Goal: Task Accomplishment & Management: Complete application form

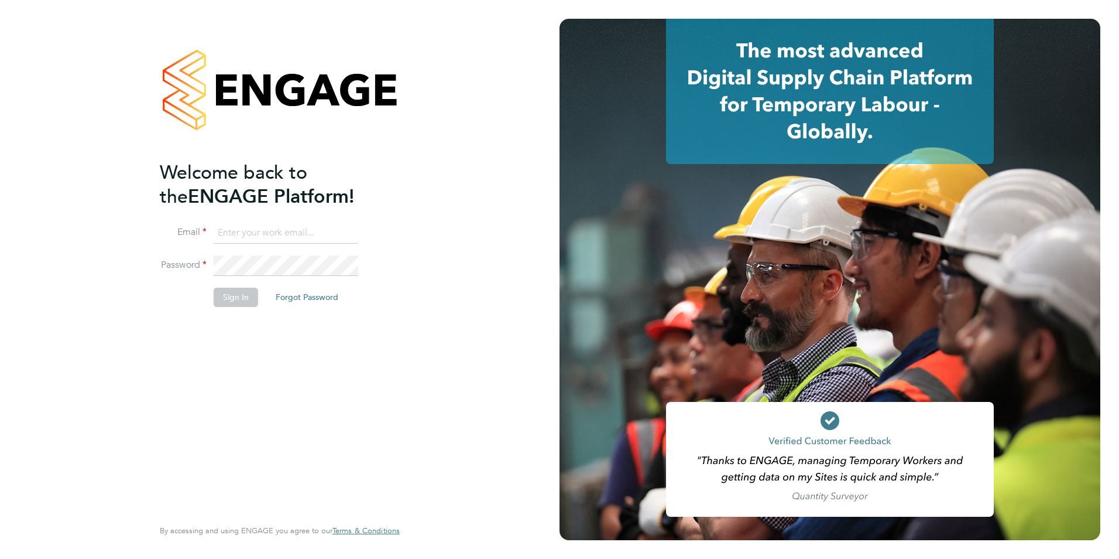
click at [310, 220] on ng-template "Welcome back to the ENGAGE Platform! Email Password Sign In Forgot Password" at bounding box center [274, 239] width 228 height 158
click at [318, 226] on input at bounding box center [286, 232] width 145 height 21
type input "[EMAIL_ADDRESS][DOMAIN_NAME]"
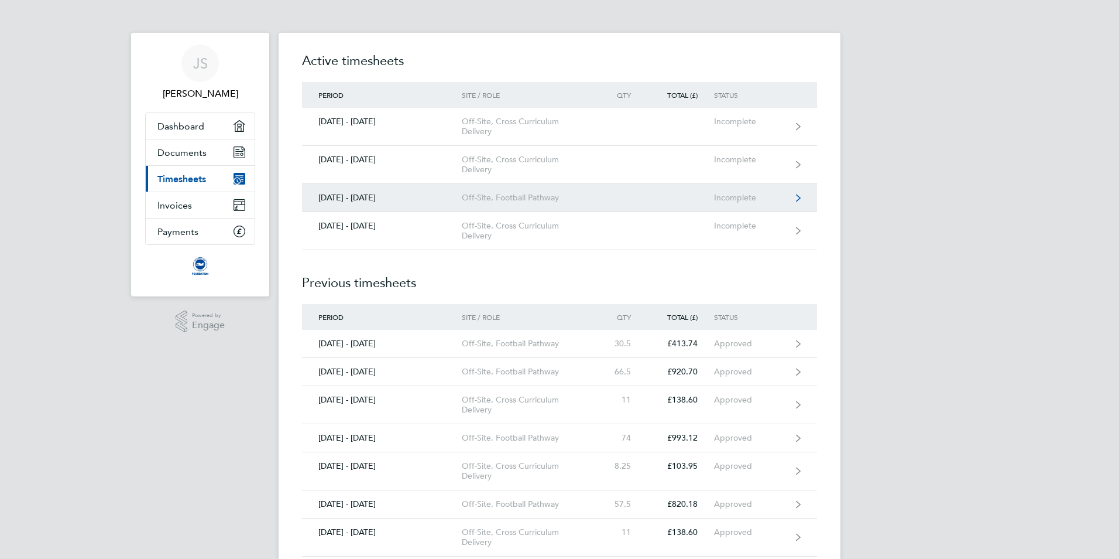
click at [551, 205] on link "01 - 31 Aug 2025 Off-Site, Football Pathway Incomplete" at bounding box center [559, 198] width 515 height 28
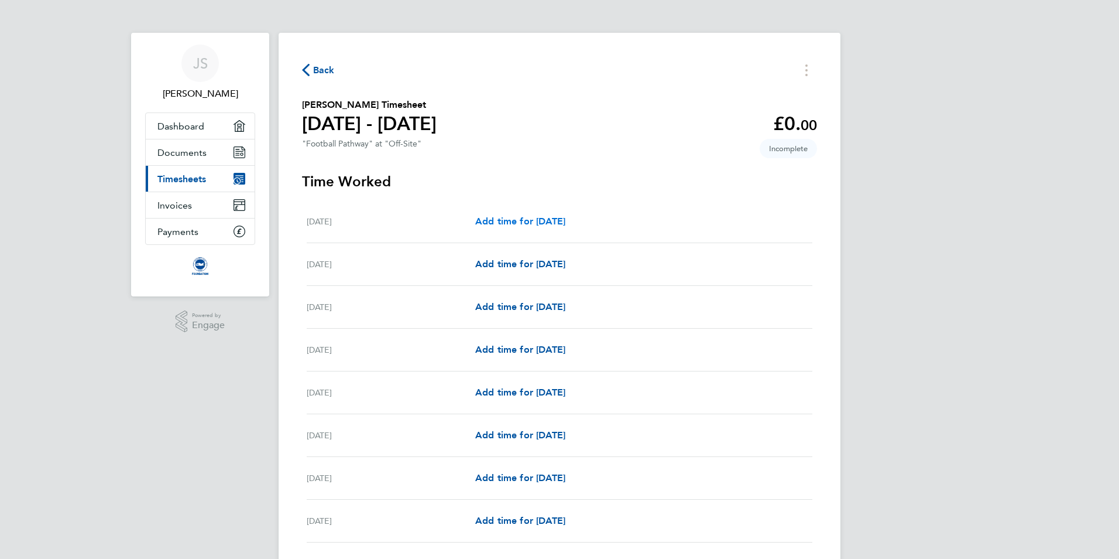
click at [534, 220] on span "Add time for Fri 01 Aug" at bounding box center [520, 220] width 90 height 11
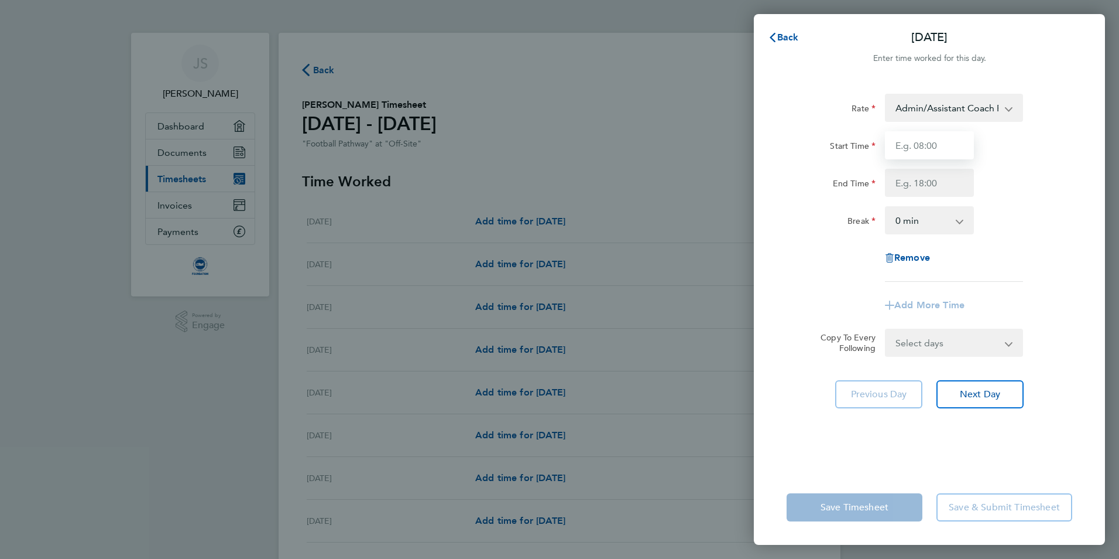
click at [948, 135] on input "Start Time" at bounding box center [929, 145] width 89 height 28
click at [946, 149] on input "Start Time" at bounding box center [929, 145] width 89 height 28
type input "08:15"
click at [935, 190] on input "End Time" at bounding box center [929, 183] width 89 height 28
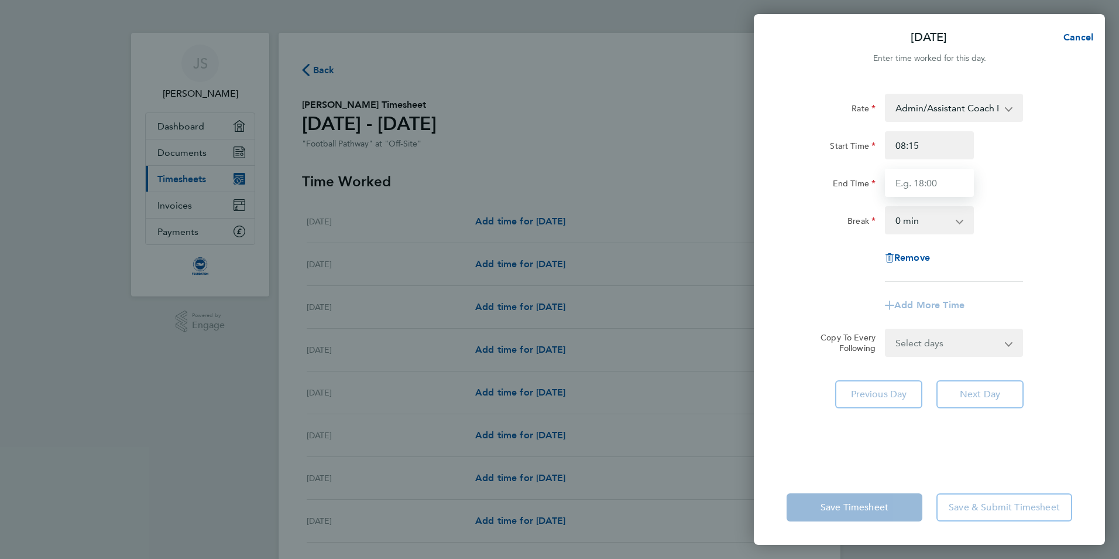
type input "15:15"
click at [999, 183] on div "End Time 15:15" at bounding box center [929, 183] width 295 height 28
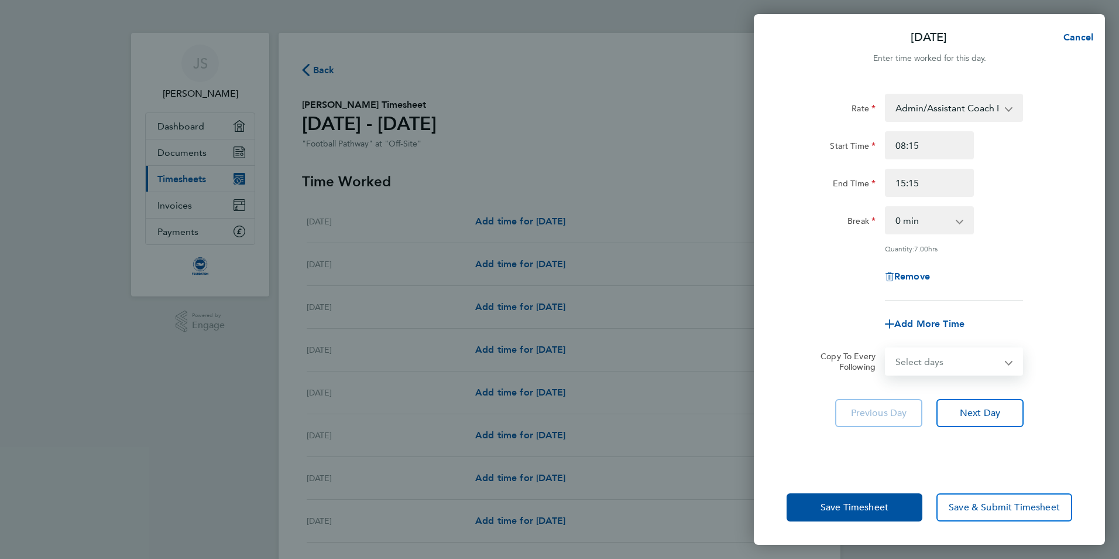
click at [952, 357] on select "Select days Day Weekday (Mon-Fri) Weekend (Sat-Sun) Monday Tuesday Wednesday Th…" at bounding box center [947, 361] width 123 height 26
select select "WEEKDAY"
click at [886, 348] on select "Select days Day Weekday (Mon-Fri) Weekend (Sat-Sun) Monday Tuesday Wednesday Th…" at bounding box center [947, 361] width 123 height 26
select select "2025-08-31"
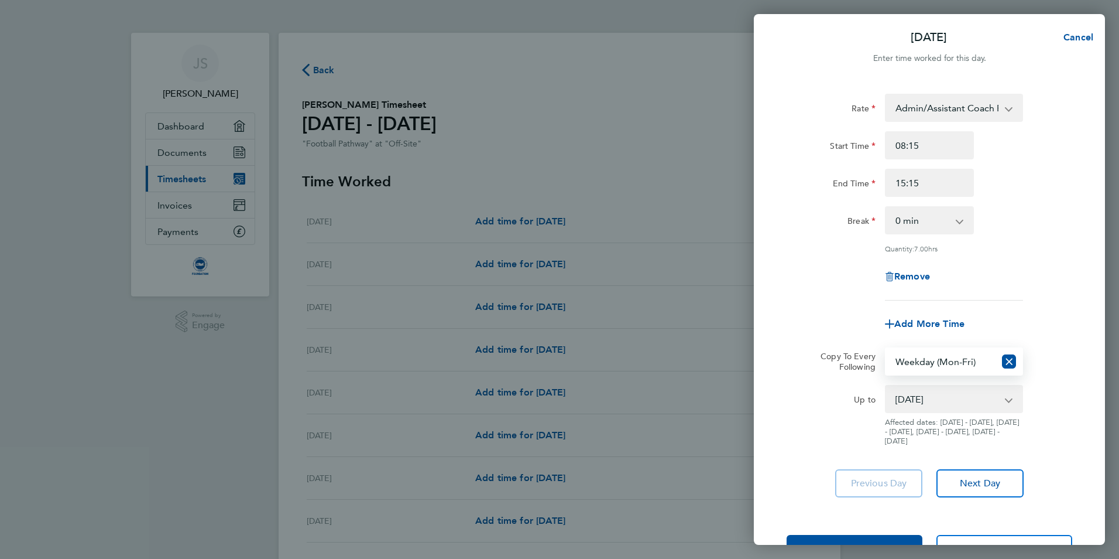
click at [1049, 407] on div "Up to 04 Aug 2025 05 Aug 2025 06 Aug 2025 07 Aug 2025 08 Aug 2025 09 Aug 2025 1…" at bounding box center [929, 415] width 295 height 61
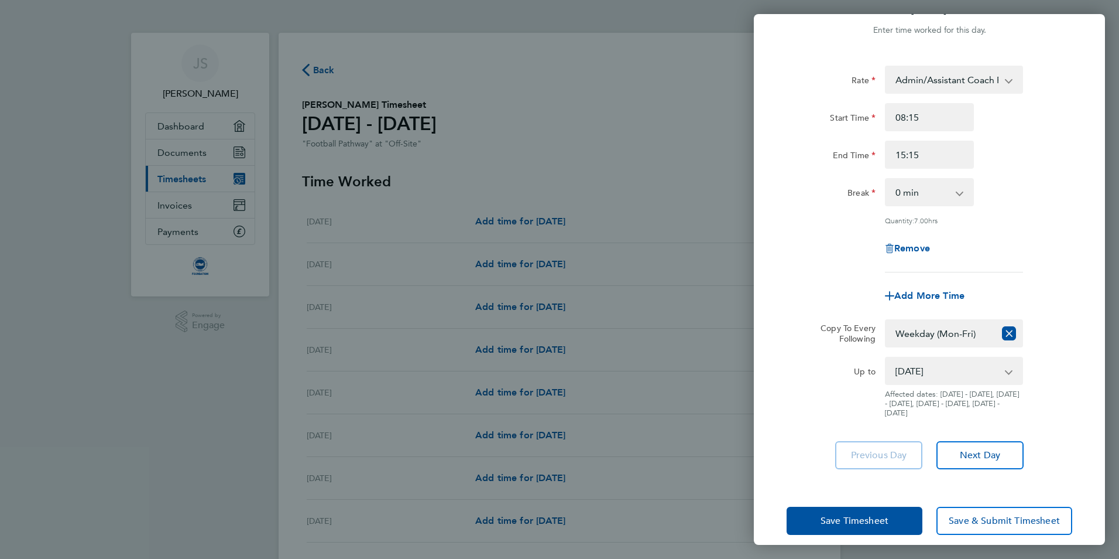
scroll to position [40, 0]
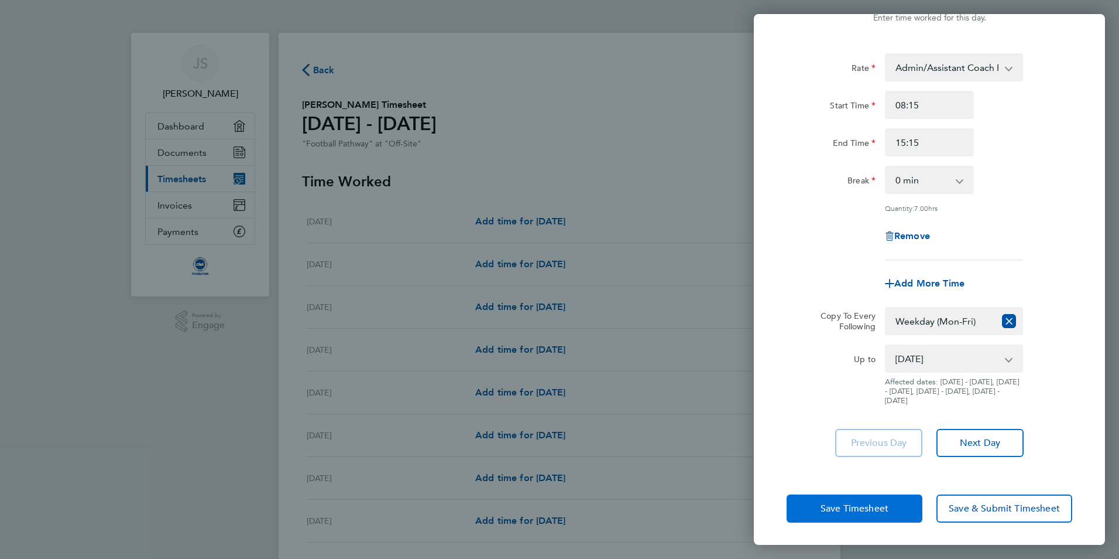
click at [878, 502] on span "Save Timesheet" at bounding box center [855, 508] width 68 height 12
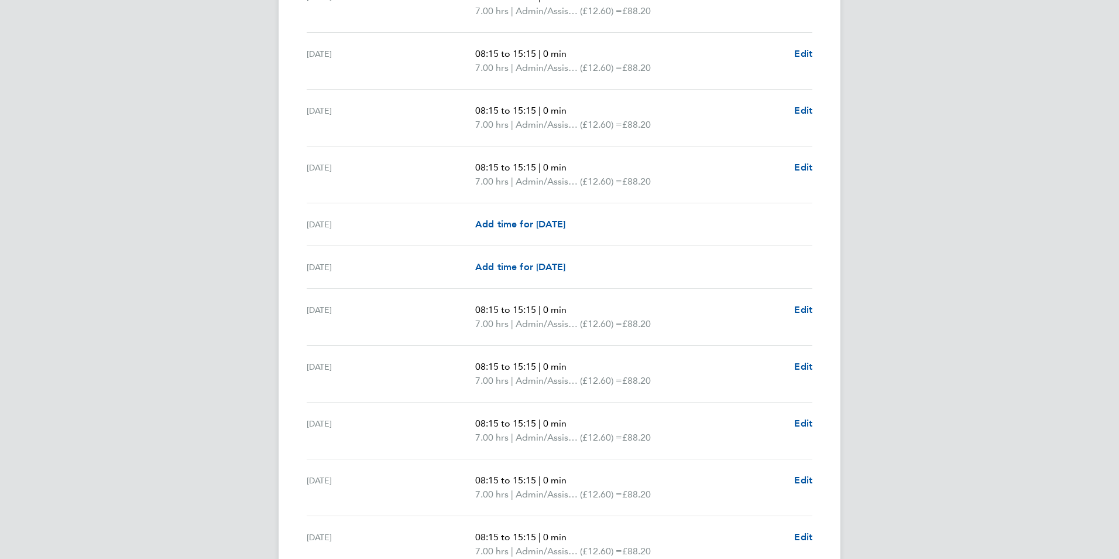
scroll to position [1229, 0]
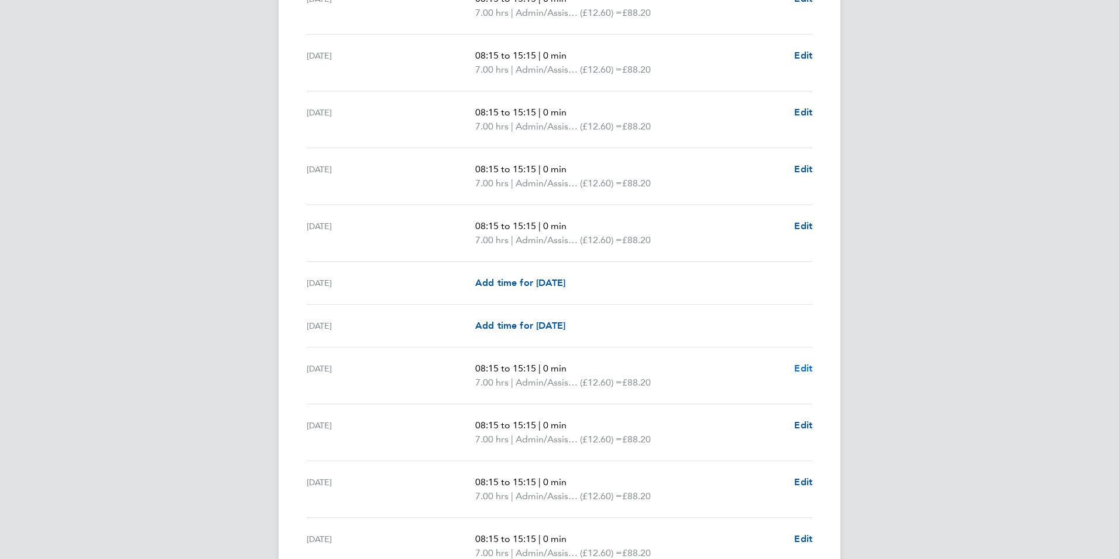
click at [803, 369] on span "Edit" at bounding box center [803, 367] width 18 height 11
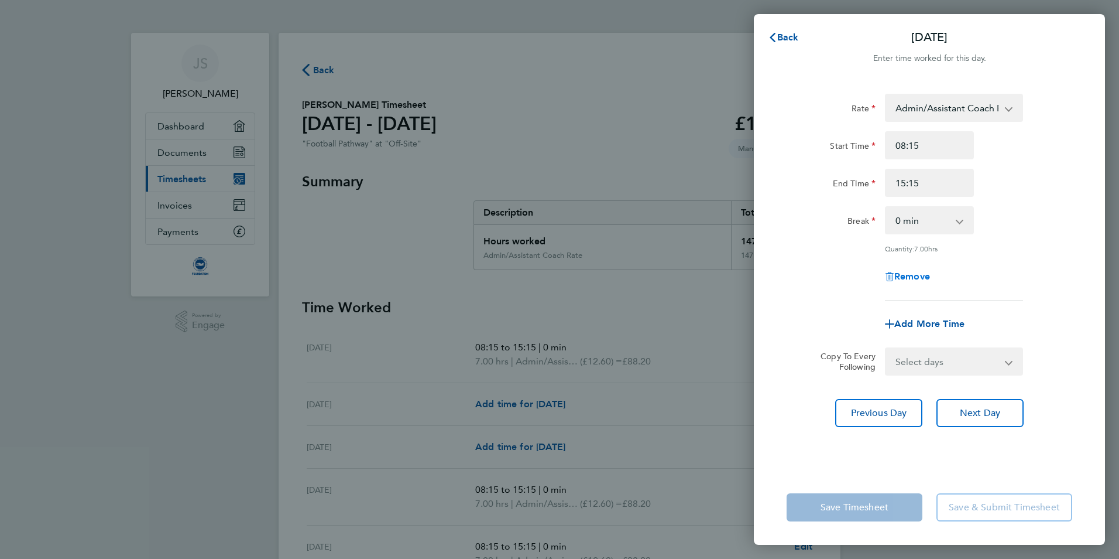
click at [917, 271] on span "Remove" at bounding box center [913, 275] width 36 height 11
select select "null"
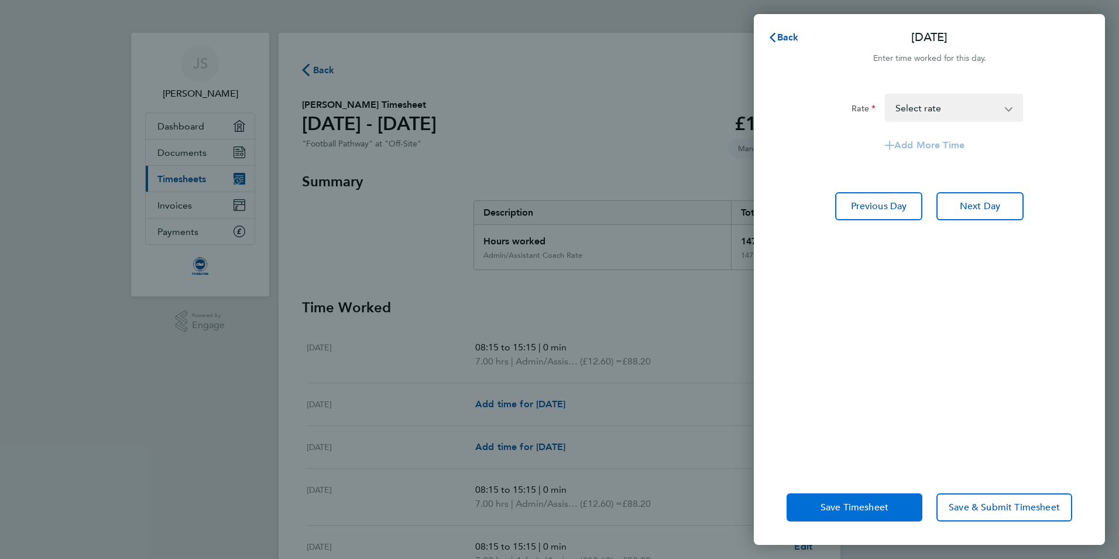
click at [847, 510] on span "Save Timesheet" at bounding box center [855, 507] width 68 height 12
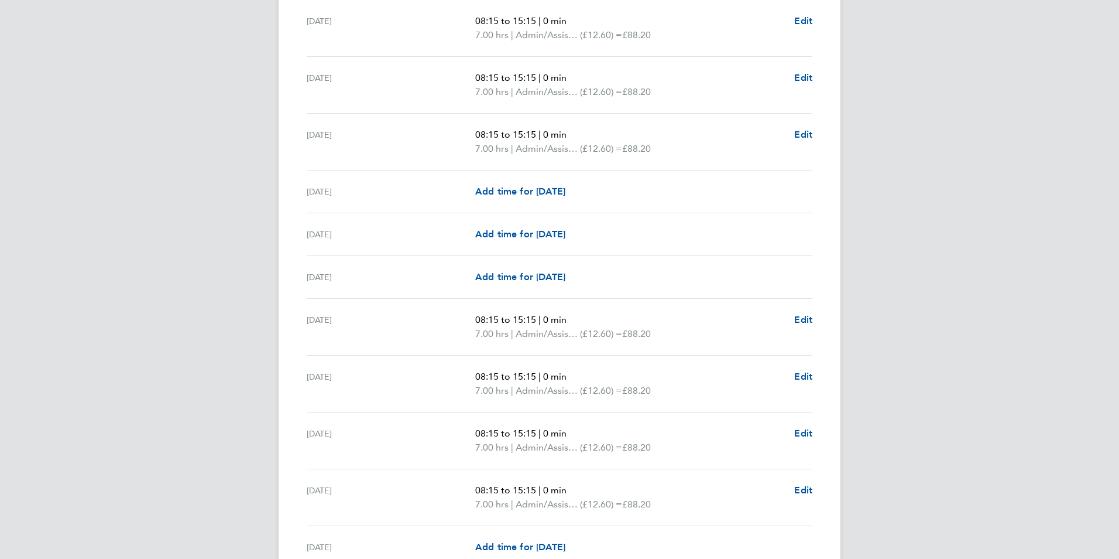
scroll to position [1477, 0]
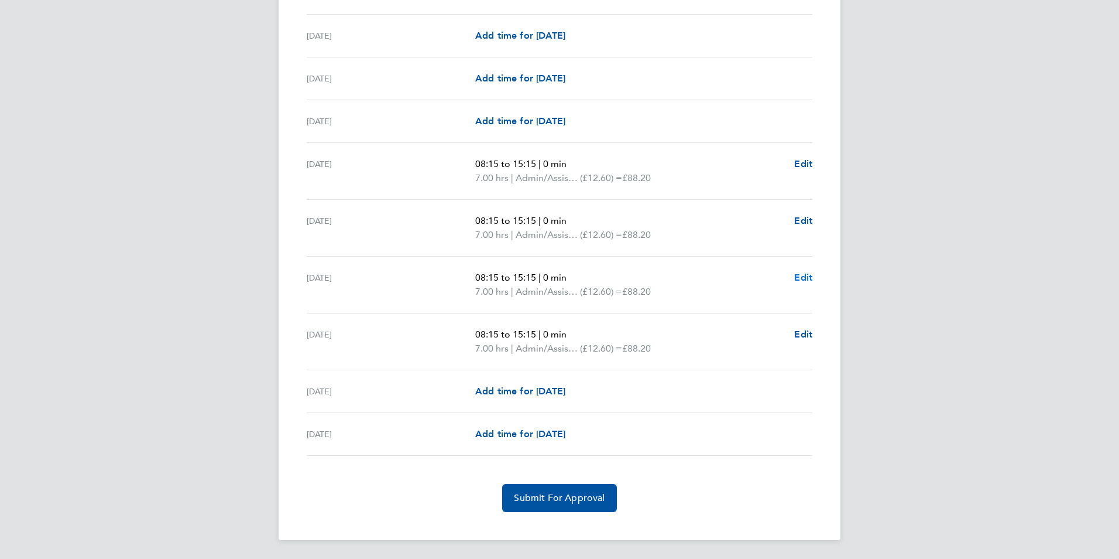
click at [802, 273] on span "Edit" at bounding box center [803, 277] width 18 height 11
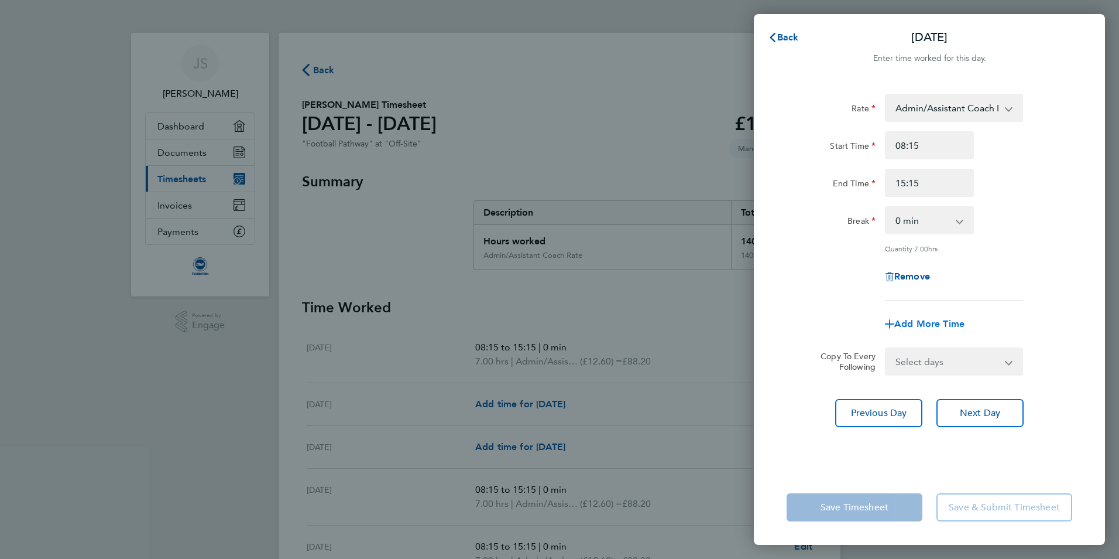
click at [941, 322] on span "Add More Time" at bounding box center [930, 323] width 70 height 11
select select "null"
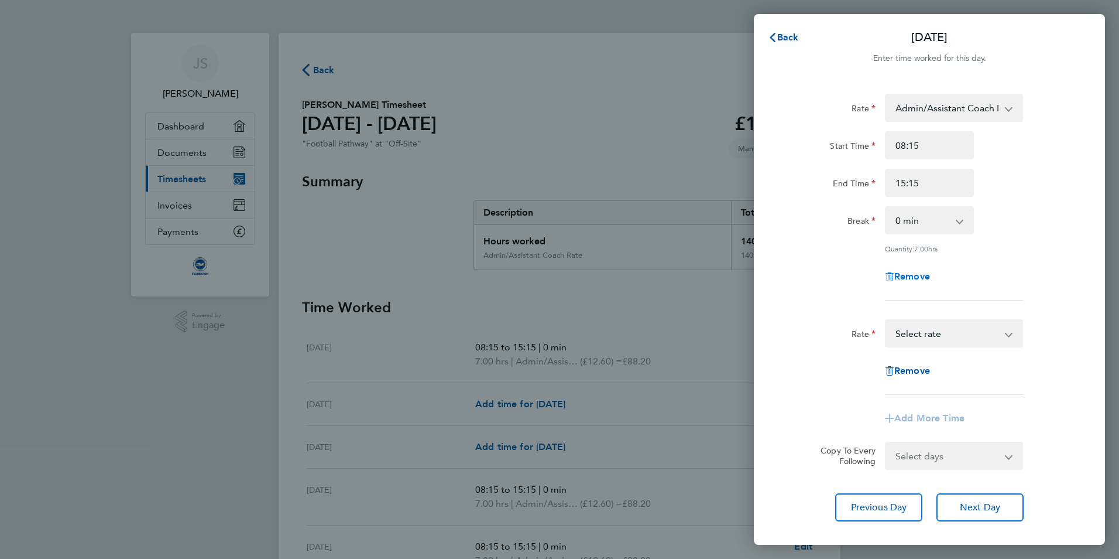
click at [926, 275] on span "Remove" at bounding box center [913, 275] width 36 height 11
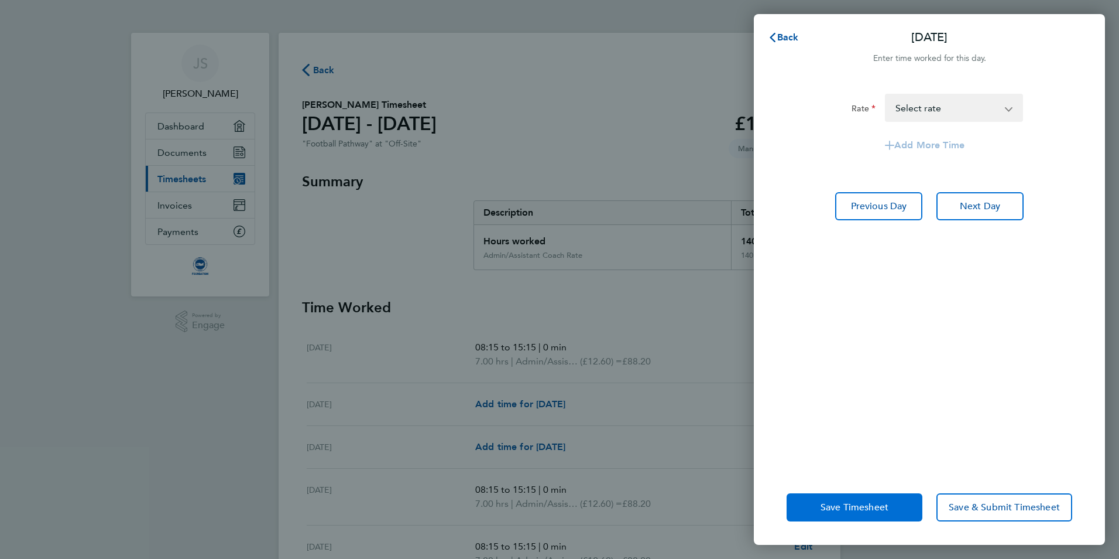
click at [868, 517] on button "Save Timesheet" at bounding box center [855, 507] width 136 height 28
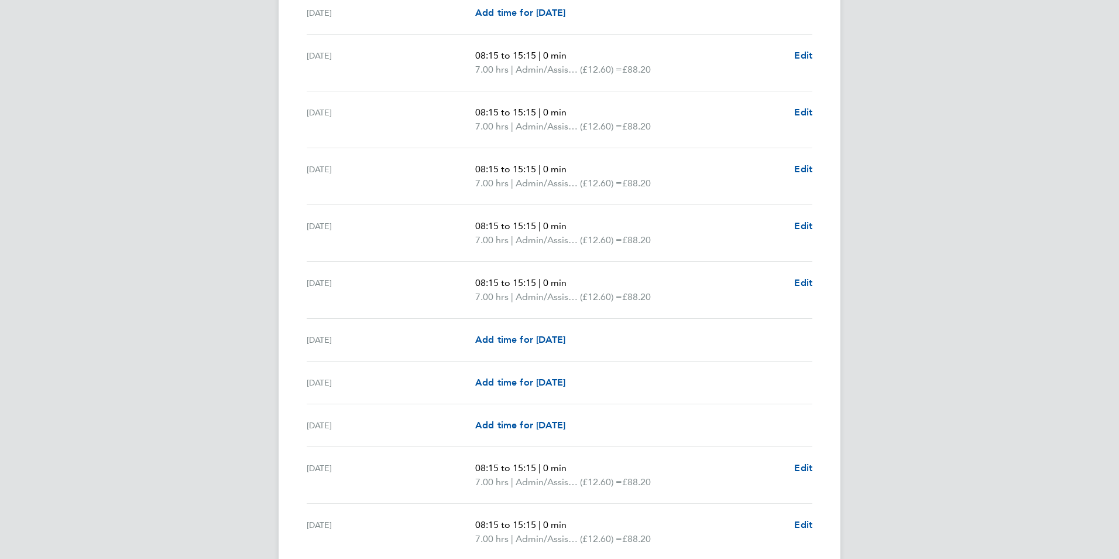
scroll to position [1462, 0]
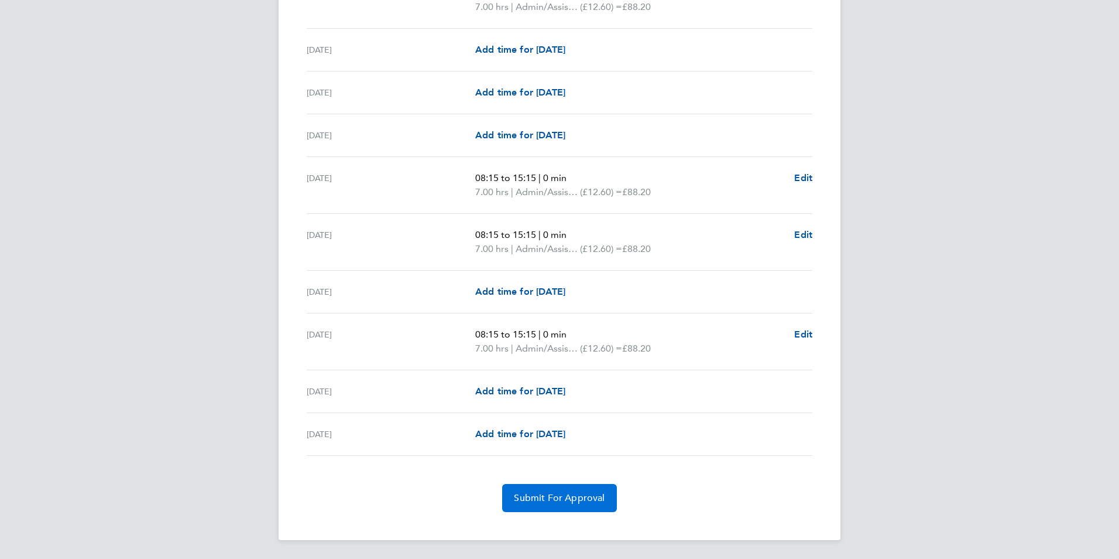
click at [591, 498] on span "Submit For Approval" at bounding box center [559, 498] width 91 height 12
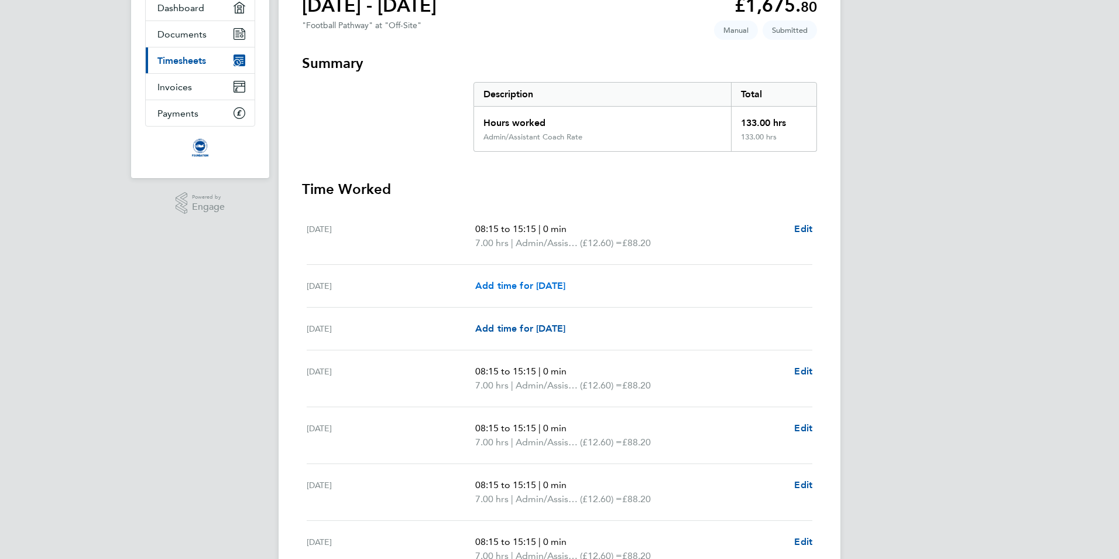
scroll to position [0, 0]
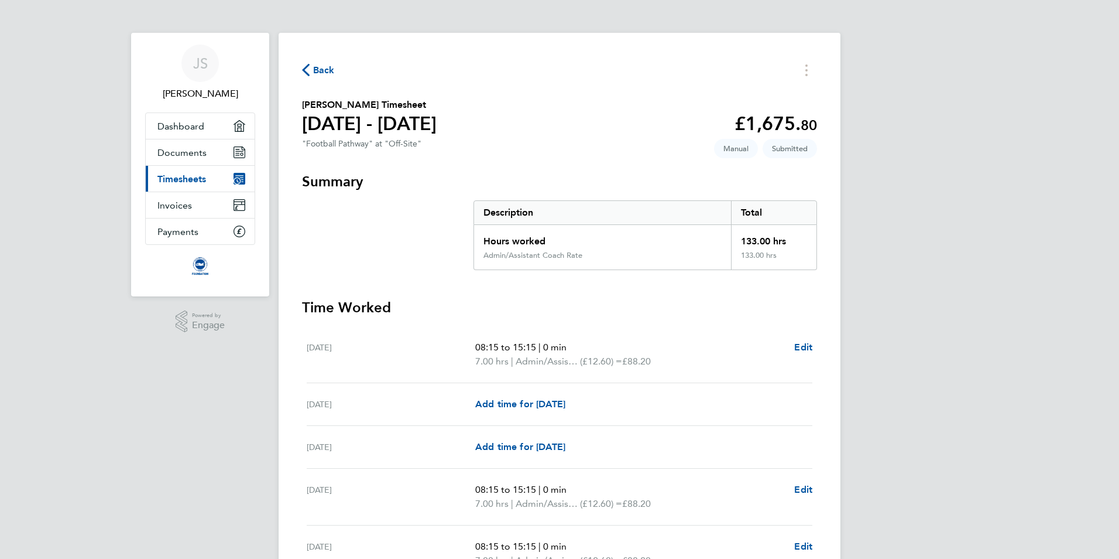
click at [318, 63] on span "Back" at bounding box center [324, 70] width 22 height 14
